Goal: Task Accomplishment & Management: Use online tool/utility

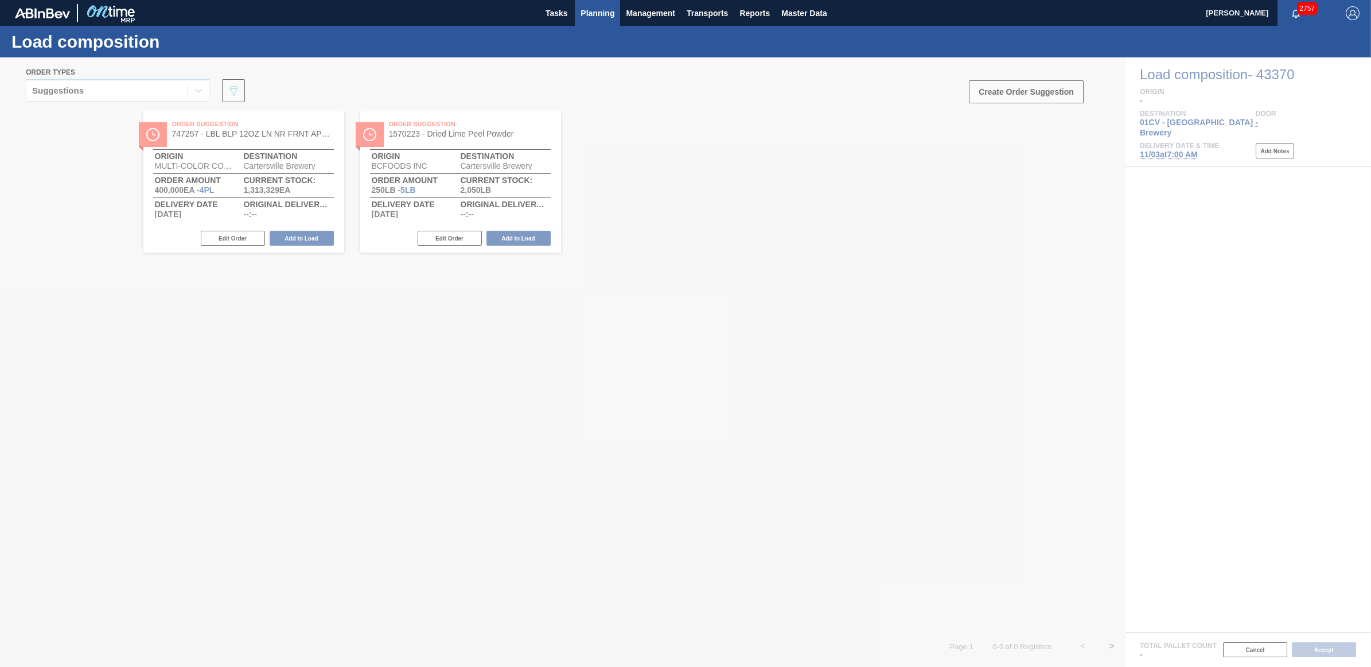
click at [604, 20] on button "Planning" at bounding box center [597, 13] width 45 height 26
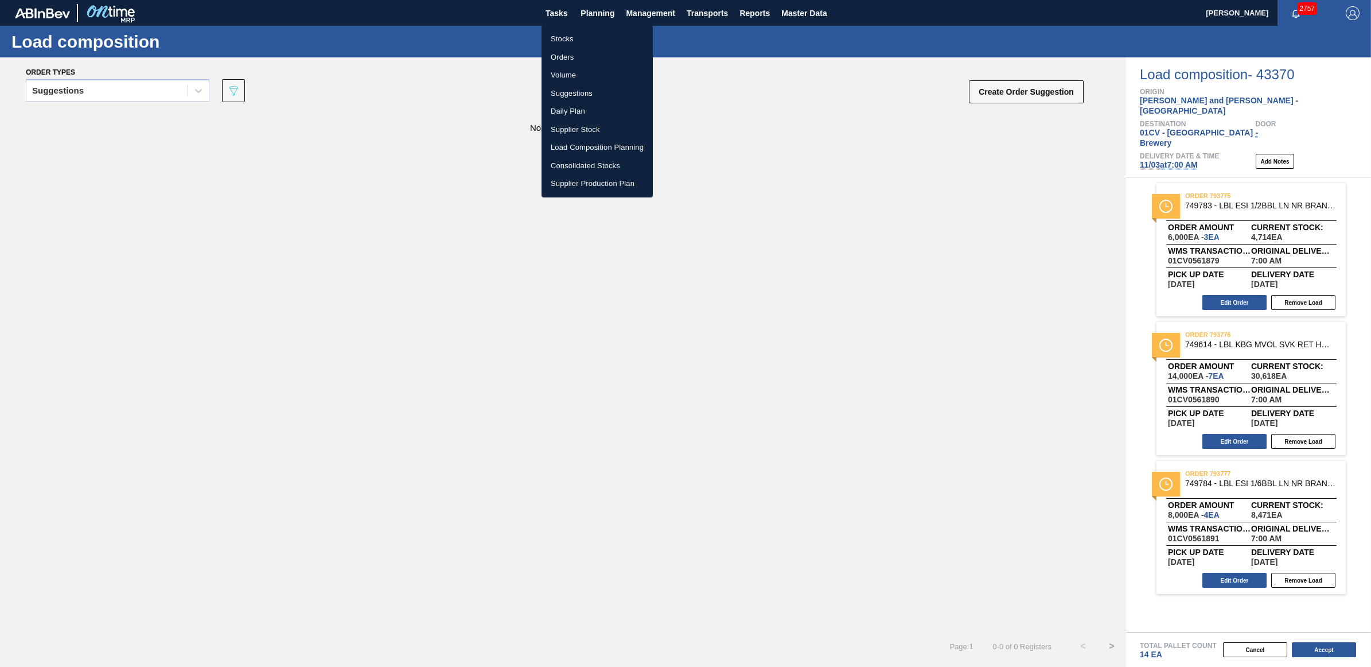
click at [606, 143] on li "Load Composition Planning" at bounding box center [597, 147] width 111 height 18
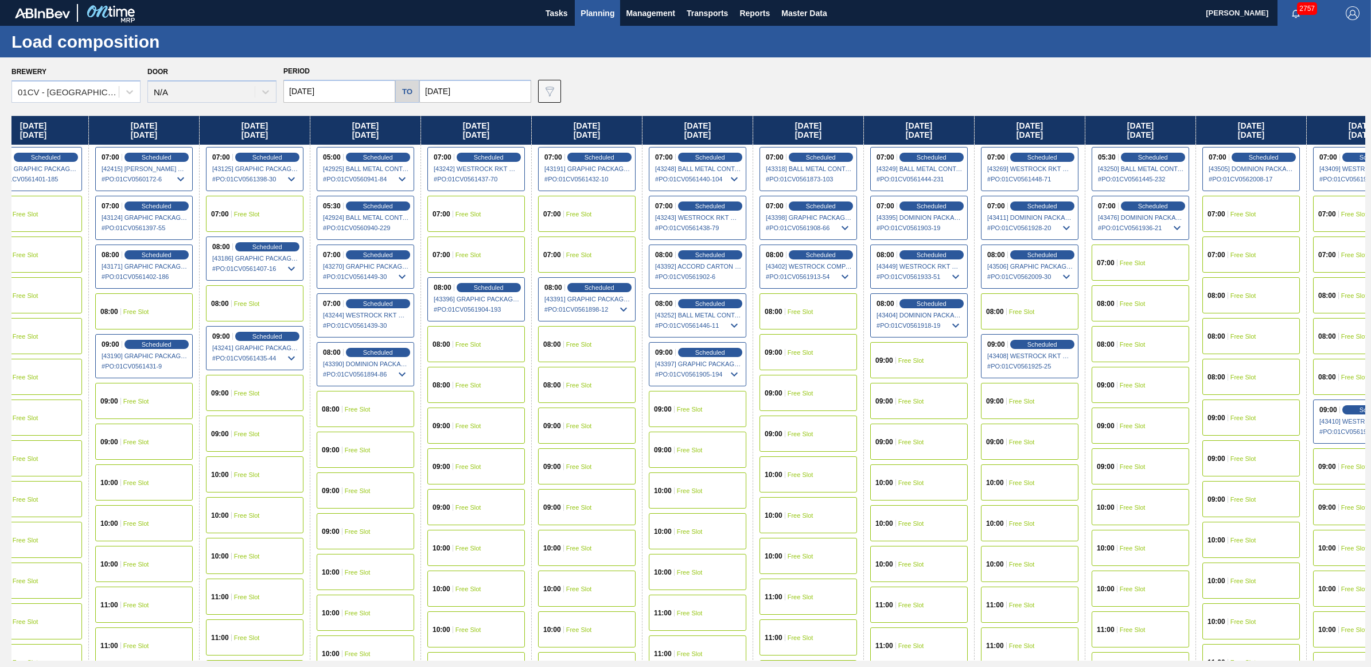
scroll to position [0, 150]
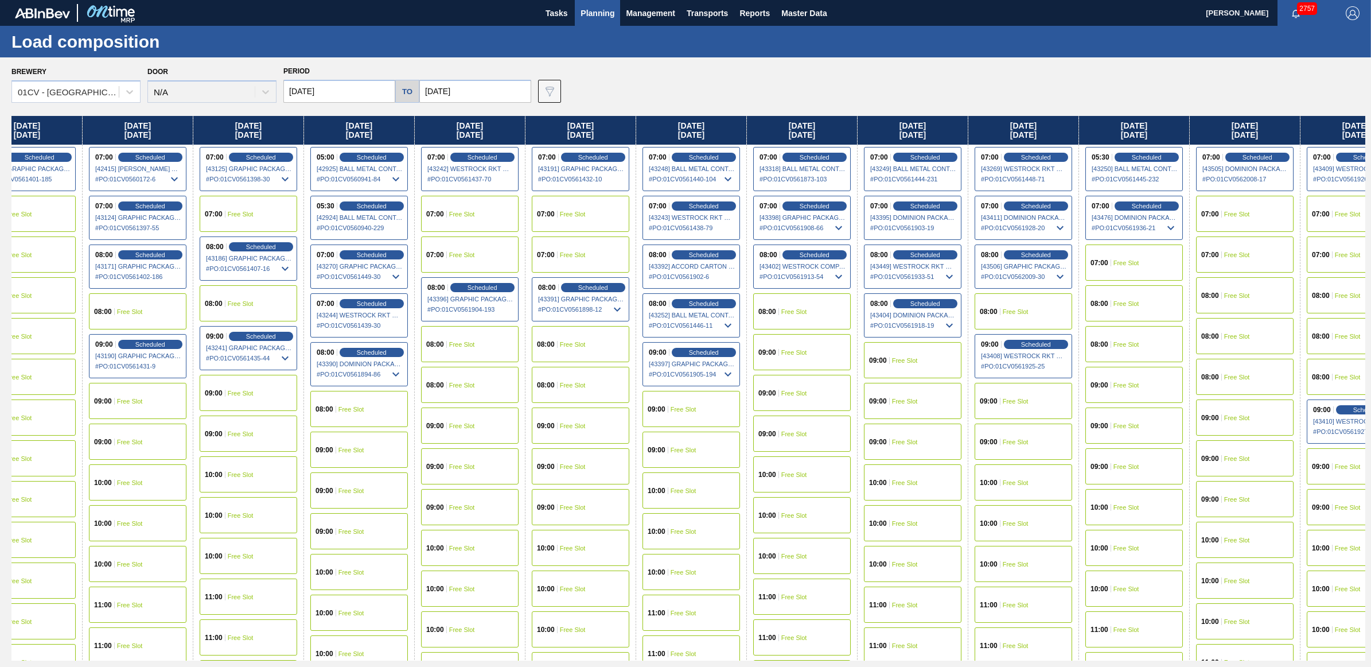
drag, startPoint x: 1313, startPoint y: 128, endPoint x: 1152, endPoint y: 133, distance: 160.7
click at [1149, 133] on div "[DATE] 07:00 Scheduled [42412] IPL [GEOGRAPHIC_DATA] INC - 0008221130 # PO : 01…" at bounding box center [688, 388] width 1354 height 545
click at [1266, 158] on span "Scheduled" at bounding box center [1257, 156] width 33 height 7
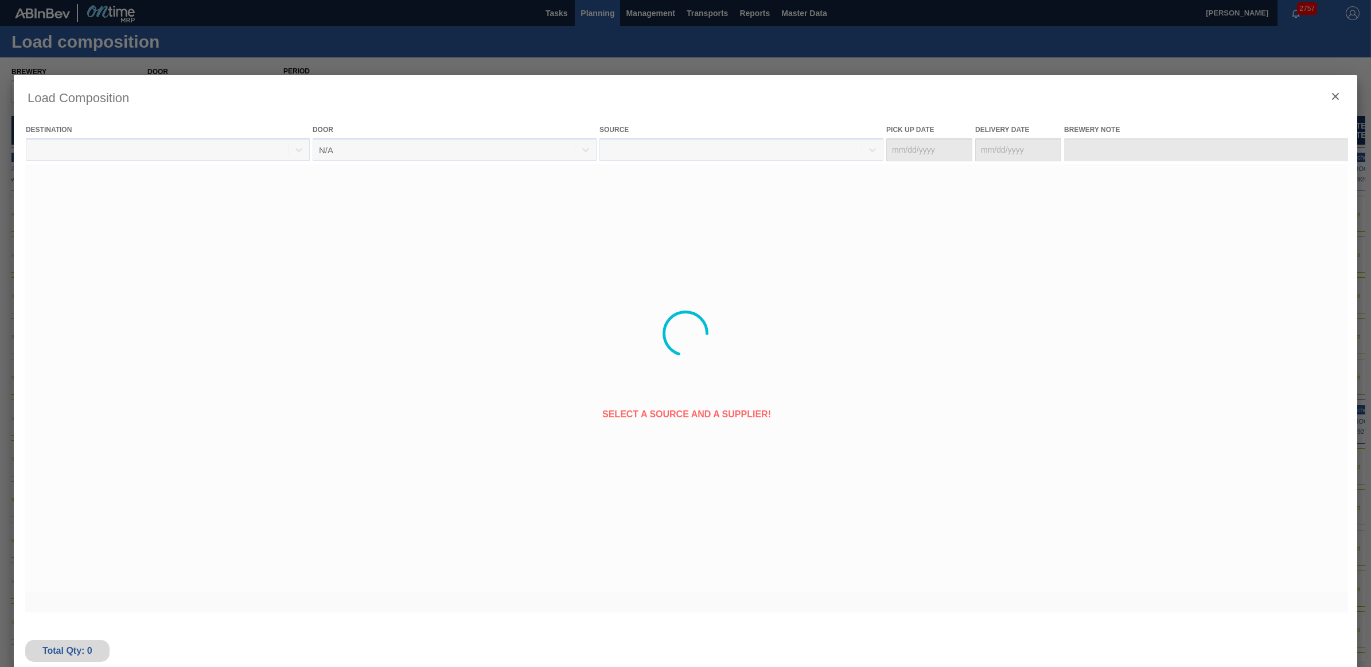
type Date "[DATE]"
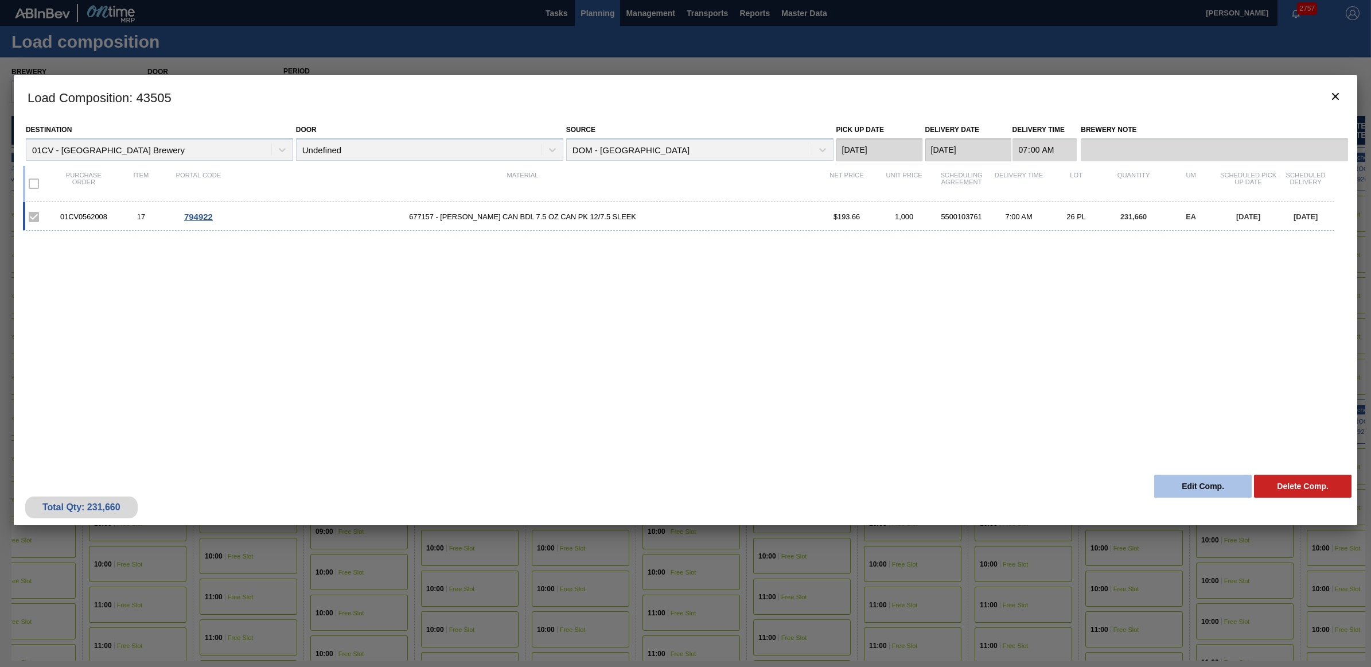
click at [1214, 481] on button "Edit Comp." at bounding box center [1203, 486] width 98 height 23
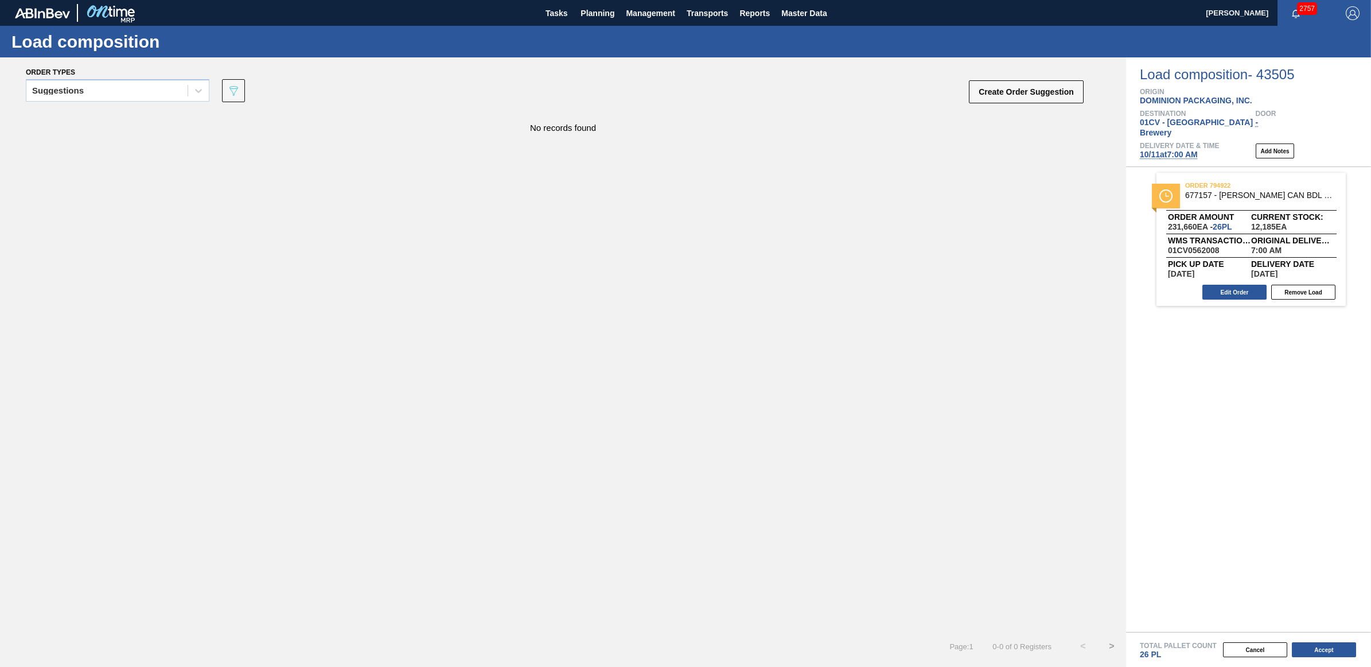
click at [1160, 150] on span "[DATE] 7:00 AM" at bounding box center [1169, 154] width 58 height 9
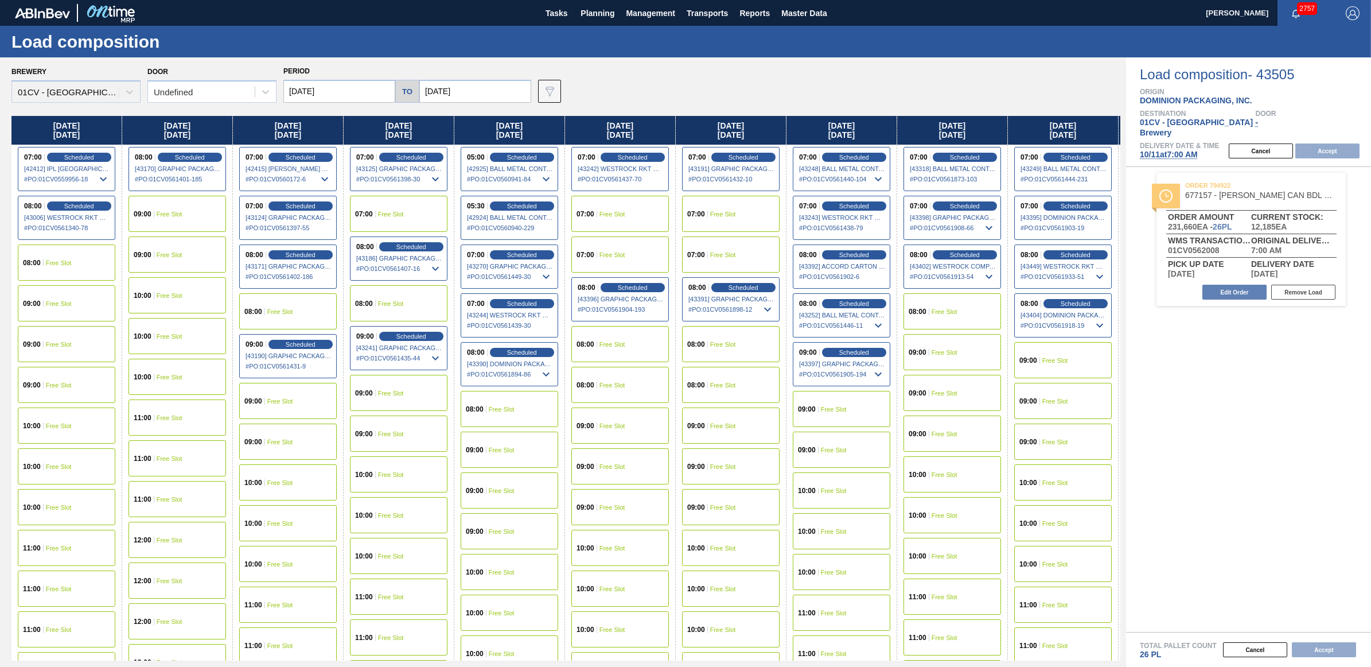
type input "[DATE]"
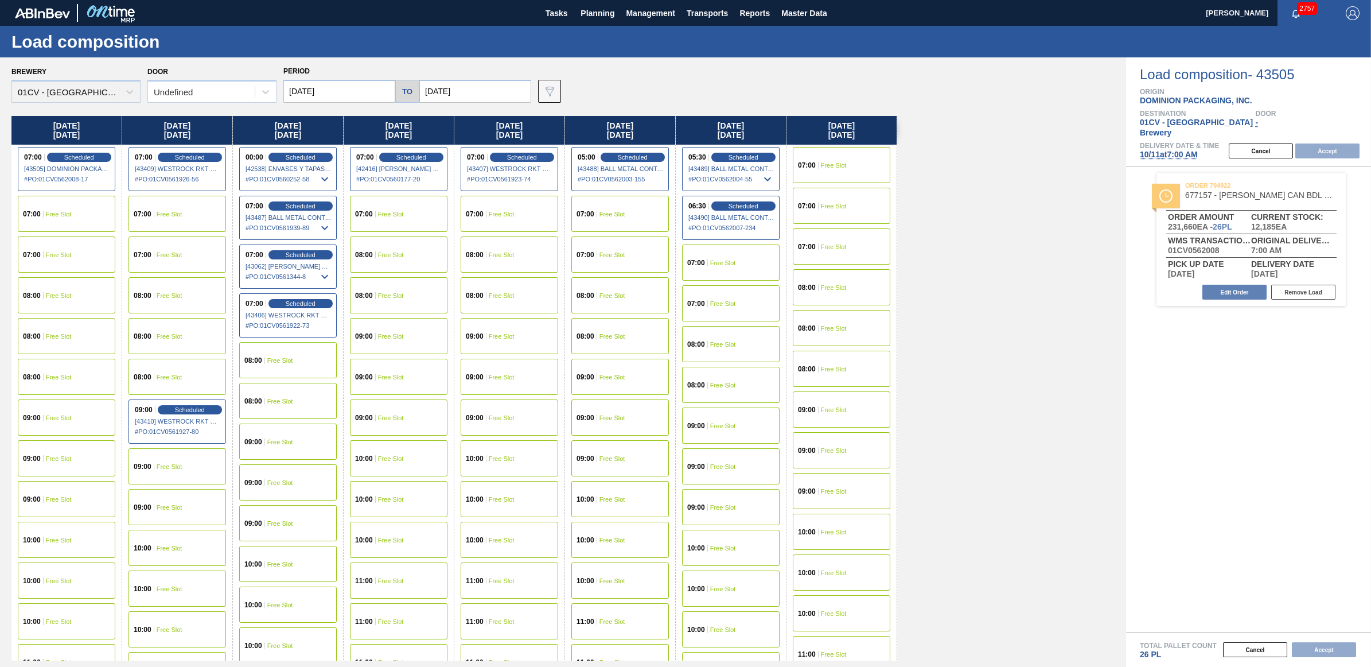
click at [350, 96] on input "[DATE]" at bounding box center [339, 91] width 112 height 23
click at [390, 173] on div "10" at bounding box center [389, 173] width 15 height 15
type input "[DATE]"
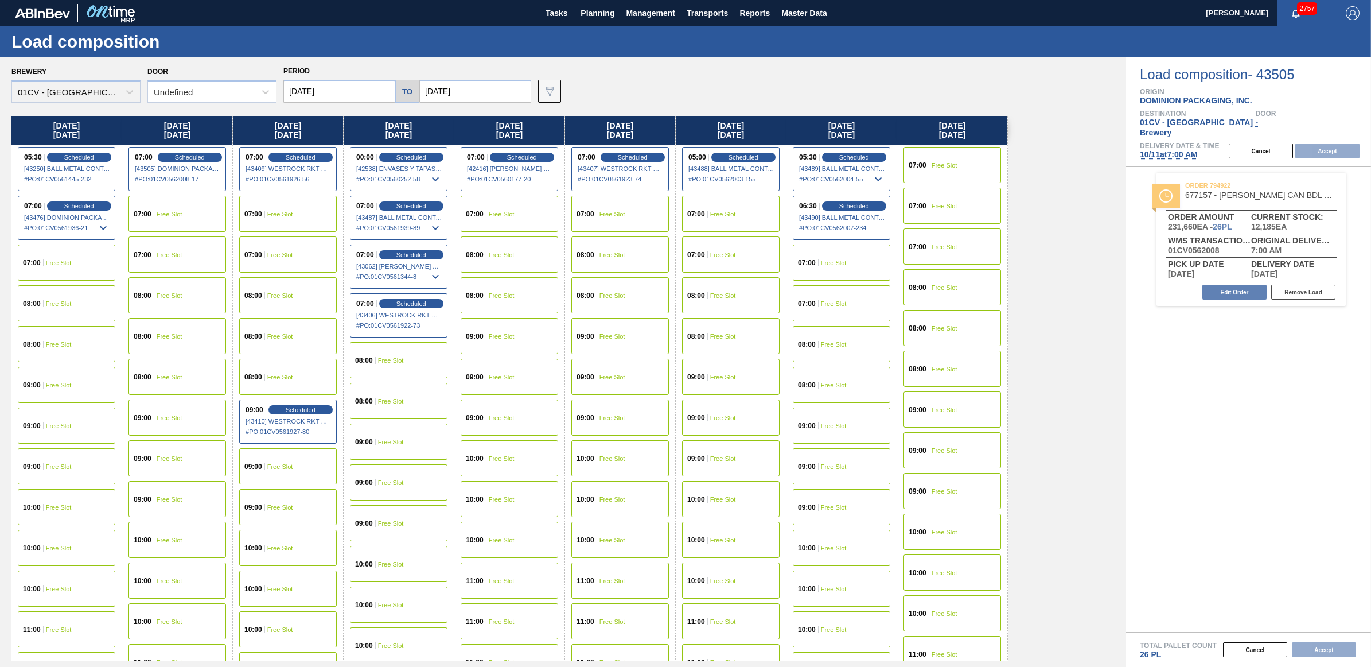
click at [68, 296] on div "08:00 Free Slot" at bounding box center [67, 303] width 98 height 36
click at [1339, 143] on button "Accept" at bounding box center [1328, 150] width 64 height 15
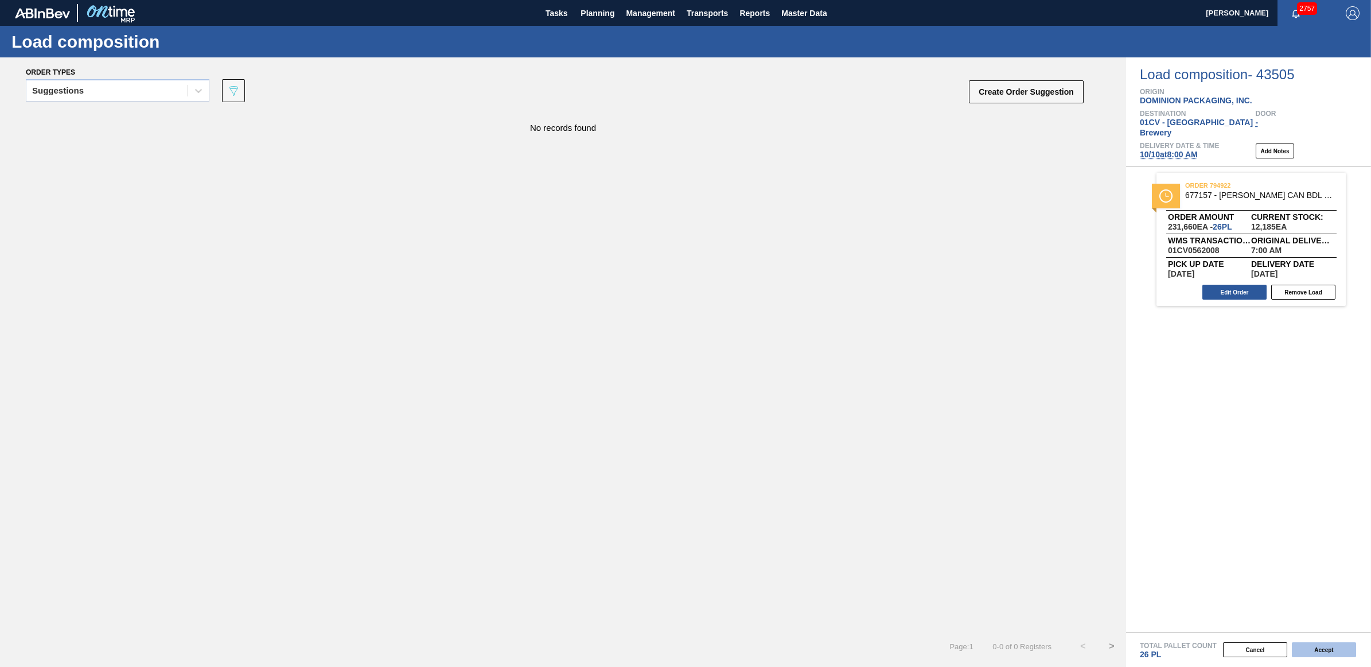
click at [1323, 647] on button "Accept" at bounding box center [1324, 649] width 64 height 15
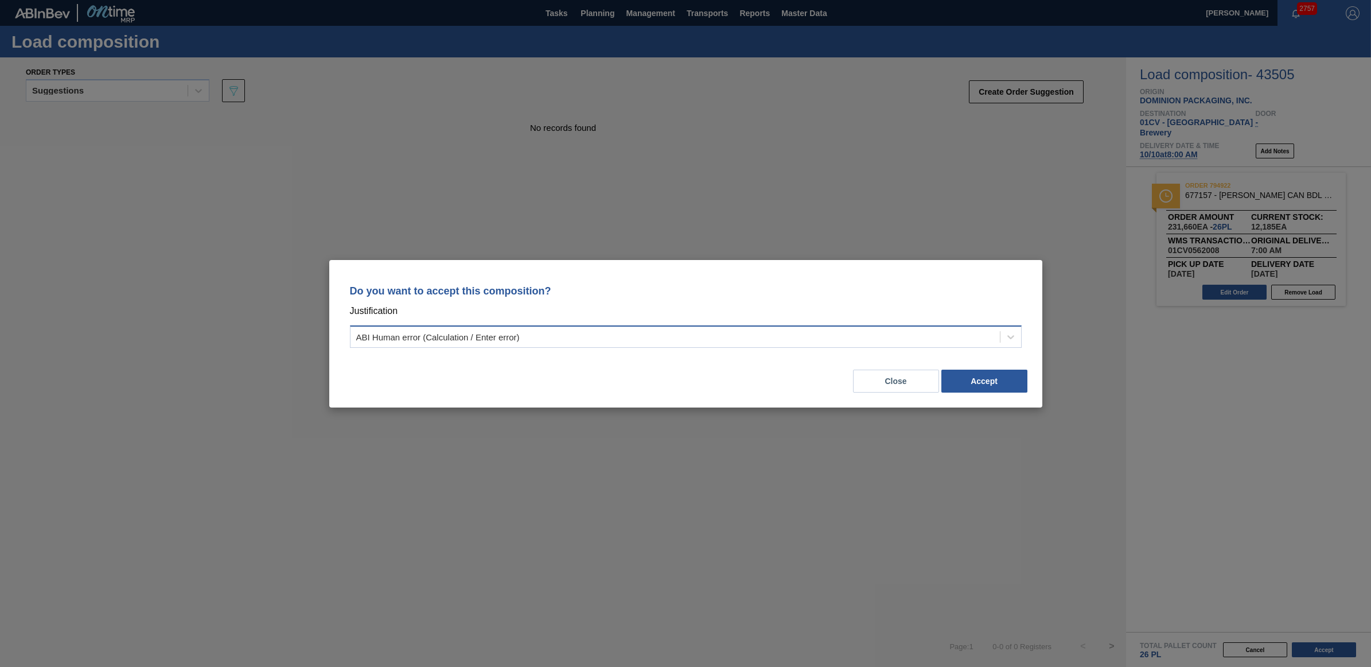
click at [727, 328] on div "ABI Human error (Calculation / Enter error)" at bounding box center [686, 336] width 672 height 22
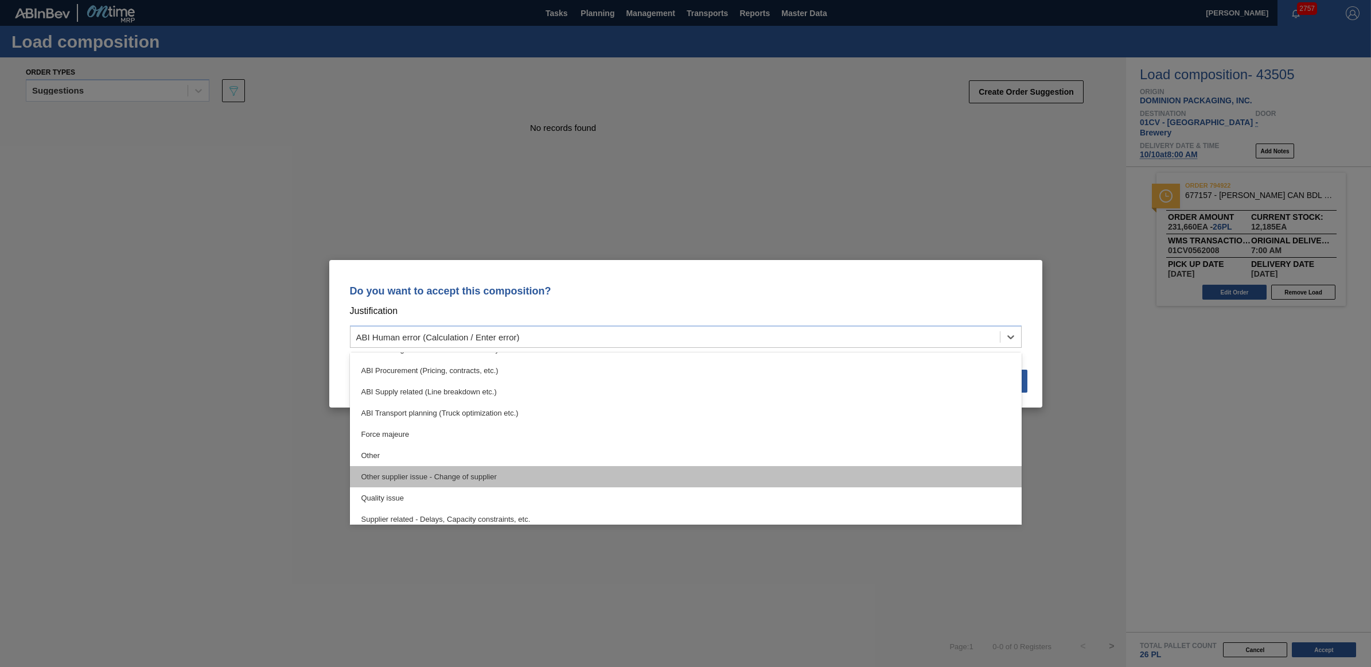
scroll to position [214, 0]
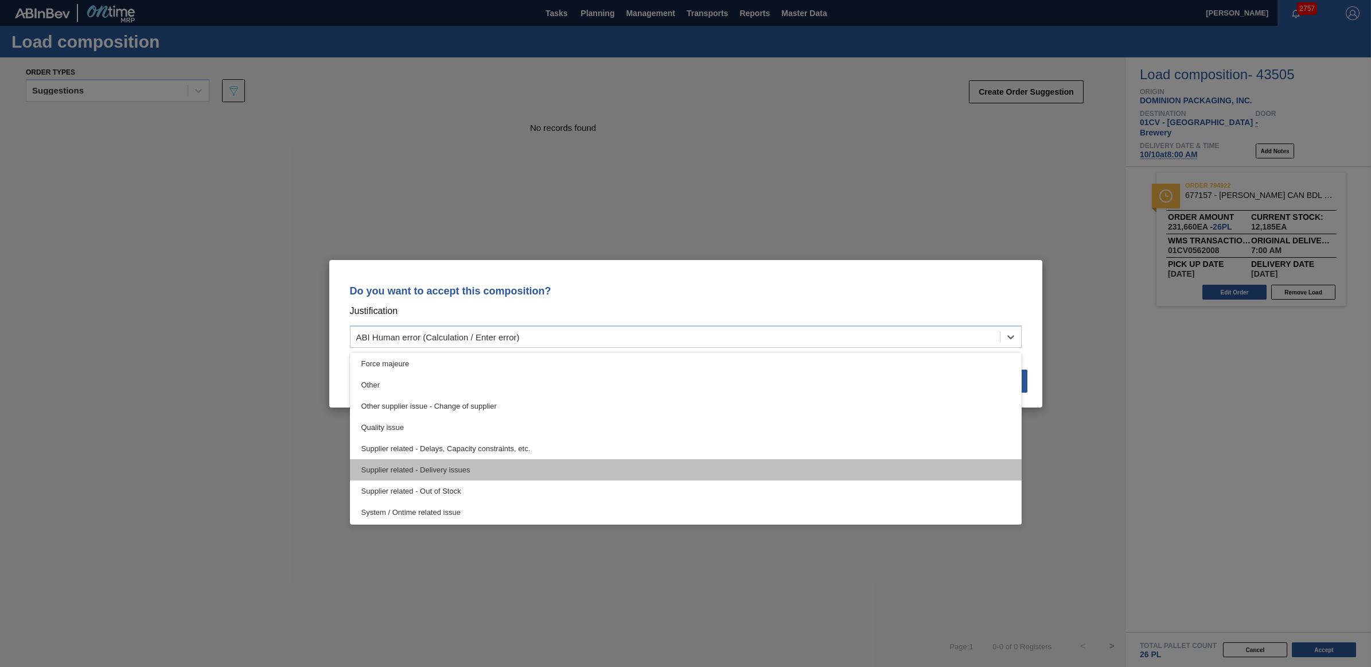
click at [504, 466] on div "Supplier related - Delivery issues" at bounding box center [686, 469] width 672 height 21
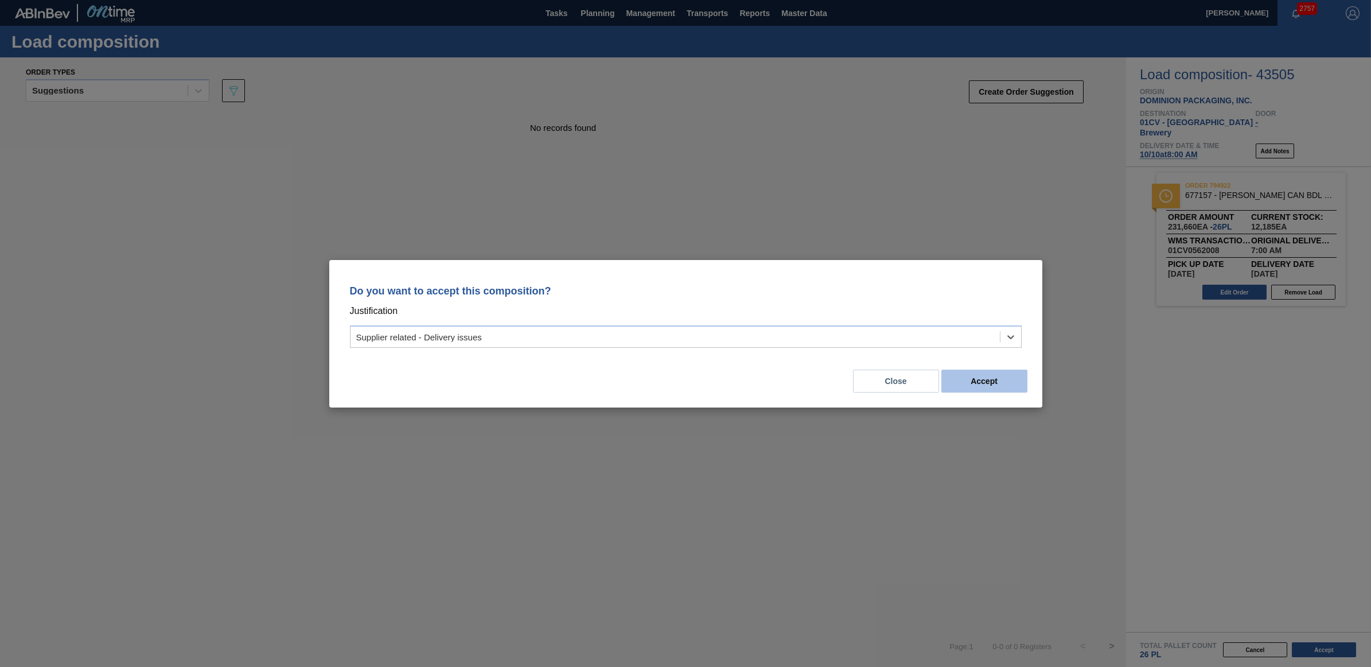
click at [986, 380] on button "Accept" at bounding box center [985, 381] width 86 height 23
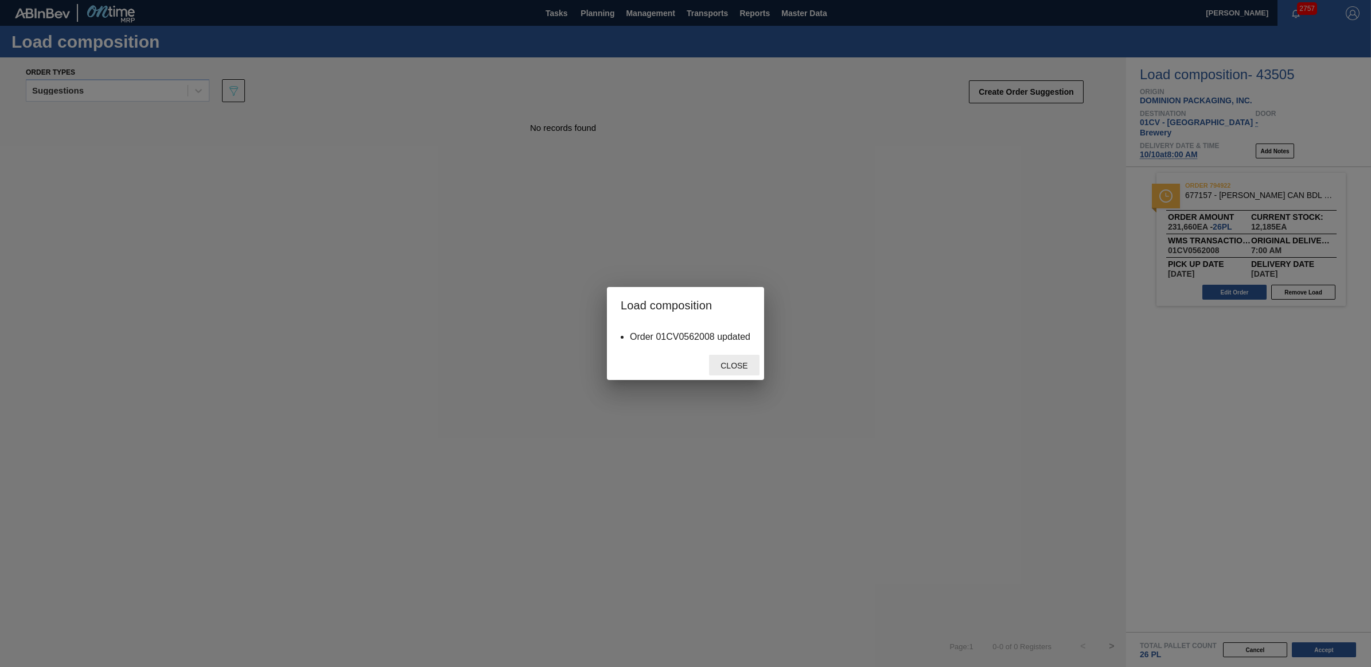
click at [741, 357] on div "Close" at bounding box center [734, 365] width 50 height 21
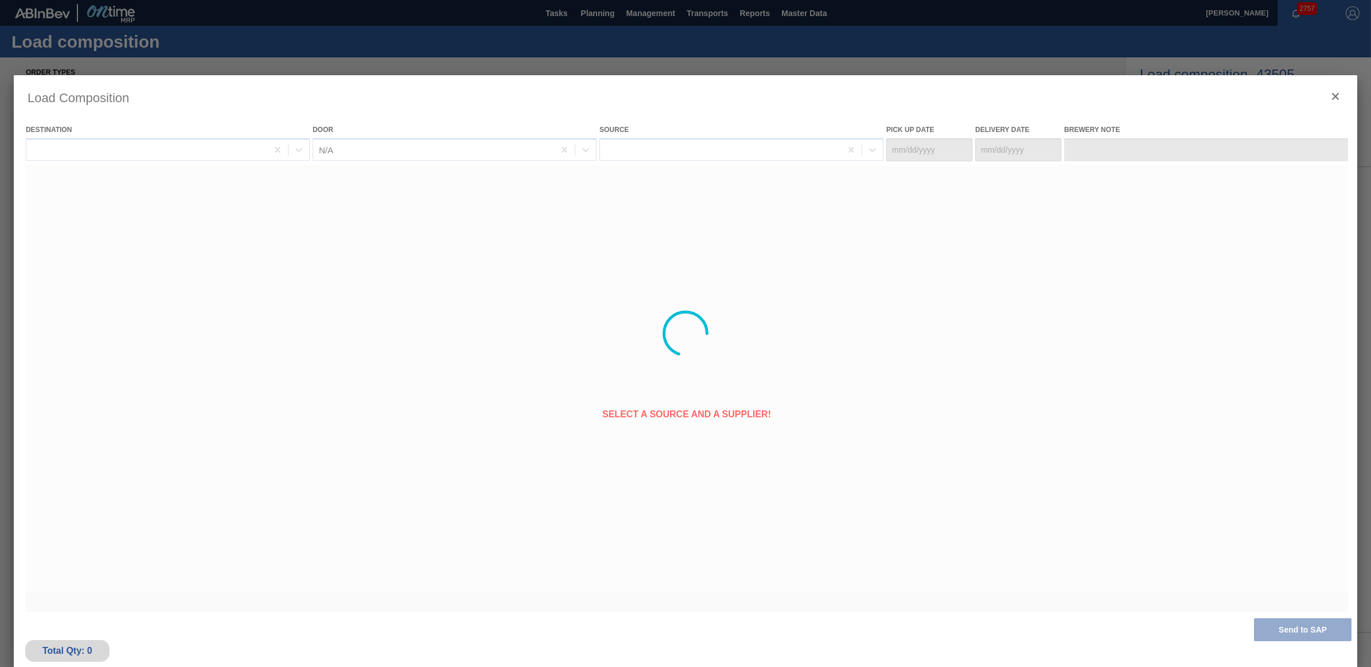
type Date "[DATE]"
